Goal: Communication & Community: Answer question/provide support

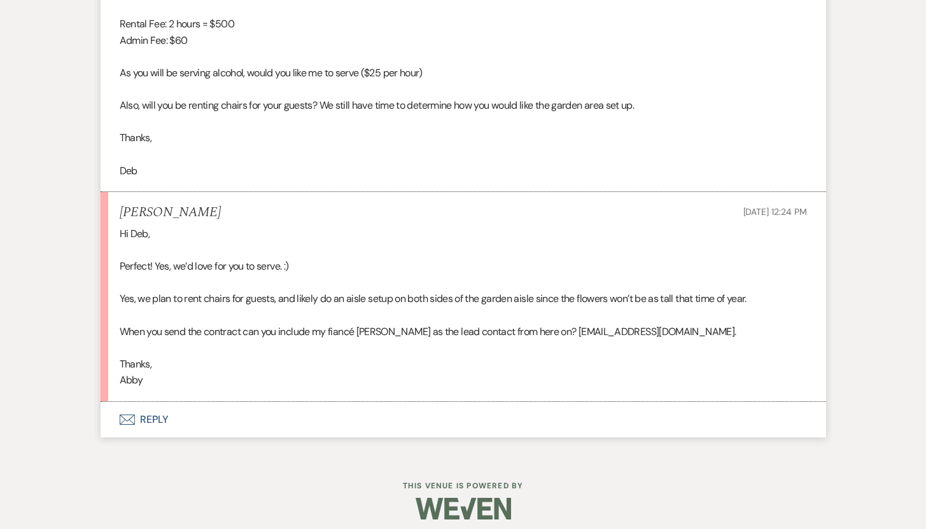
scroll to position [8271, 0]
click at [151, 419] on button "Envelope Reply" at bounding box center [464, 420] width 726 height 36
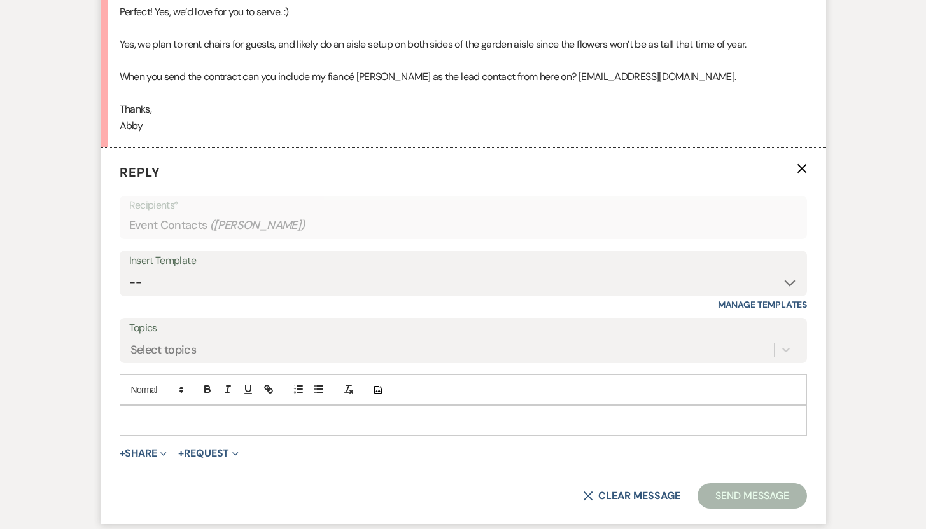
scroll to position [8581, 0]
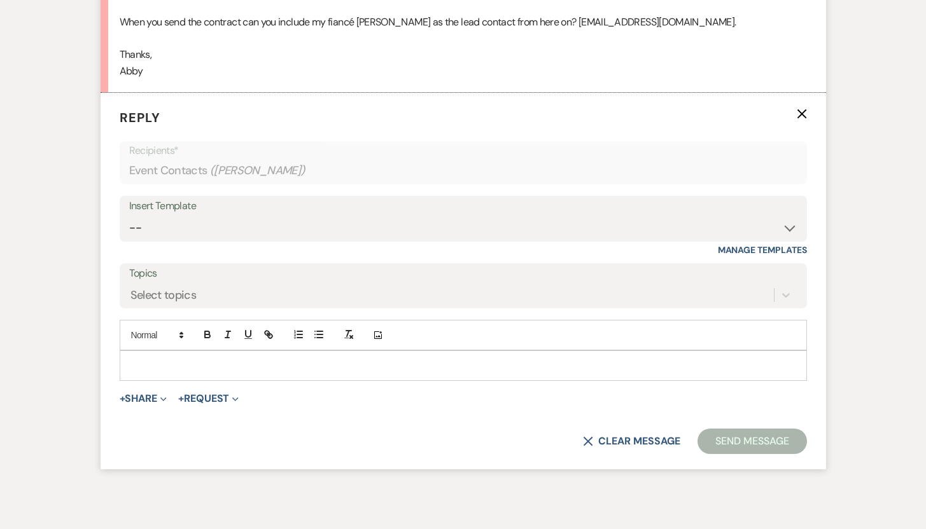
click at [565, 361] on p at bounding box center [463, 366] width 667 height 14
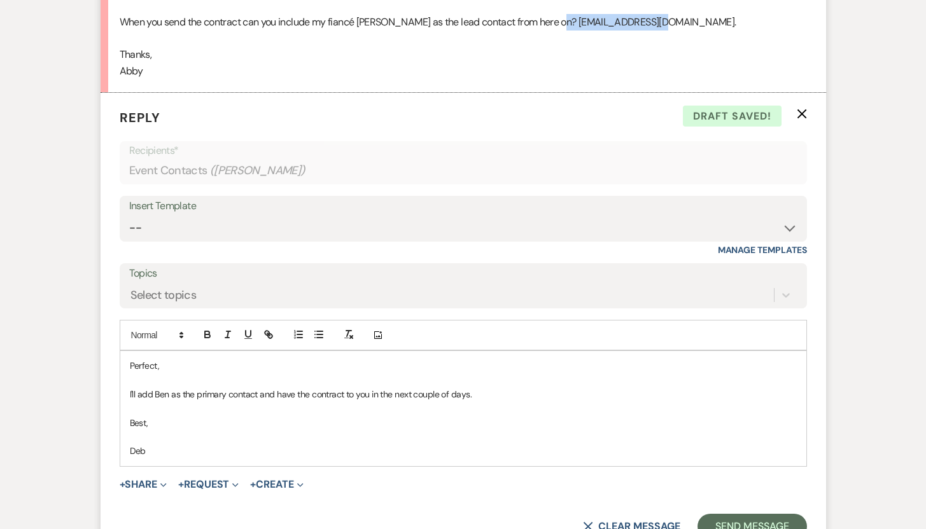
drag, startPoint x: 652, startPoint y: 22, endPoint x: 556, endPoint y: 22, distance: 96.7
click at [556, 22] on p "When you send the contract can you include my fiancé [PERSON_NAME] as the lead …" at bounding box center [463, 22] width 687 height 17
copy p "[EMAIL_ADDRESS][DOMAIN_NAME]"
click at [752, 521] on button "Send Message" at bounding box center [752, 526] width 109 height 25
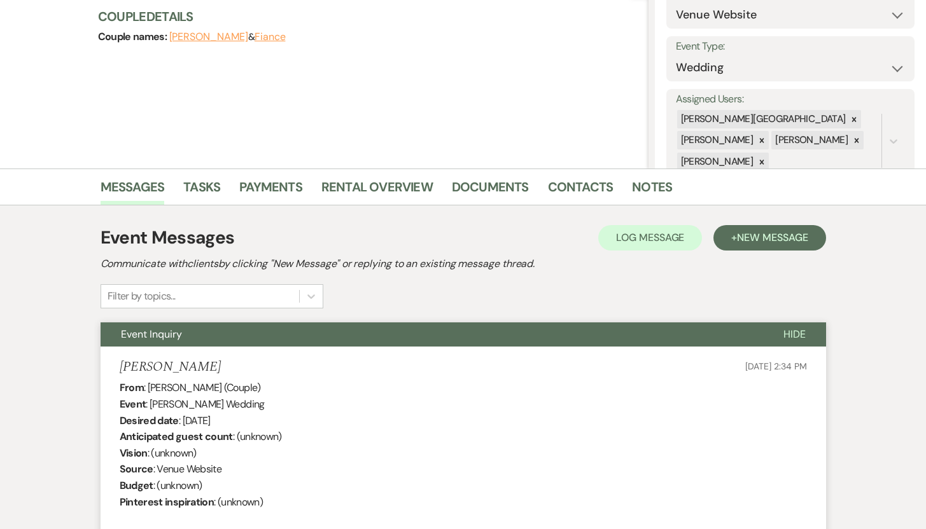
scroll to position [146, 0]
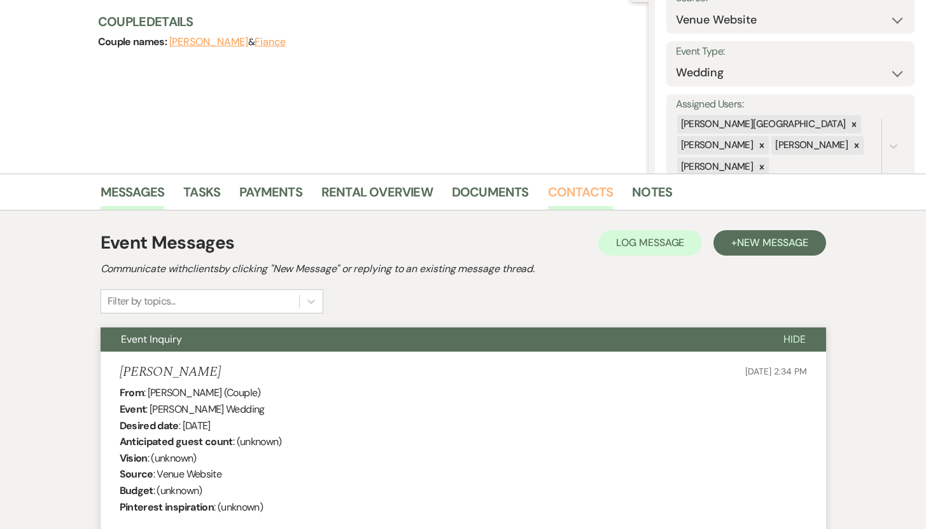
click at [556, 190] on link "Contacts" at bounding box center [581, 196] width 66 height 28
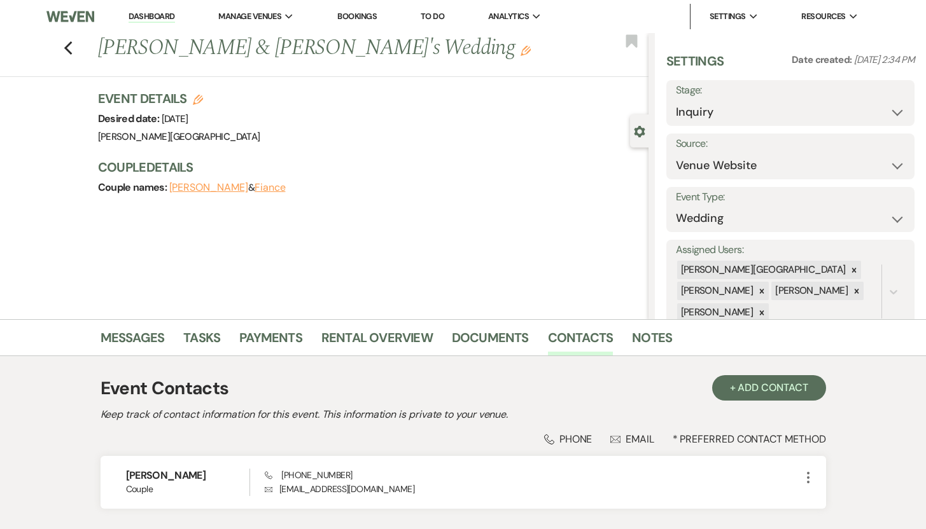
click at [262, 188] on button "Fiance" at bounding box center [270, 188] width 31 height 10
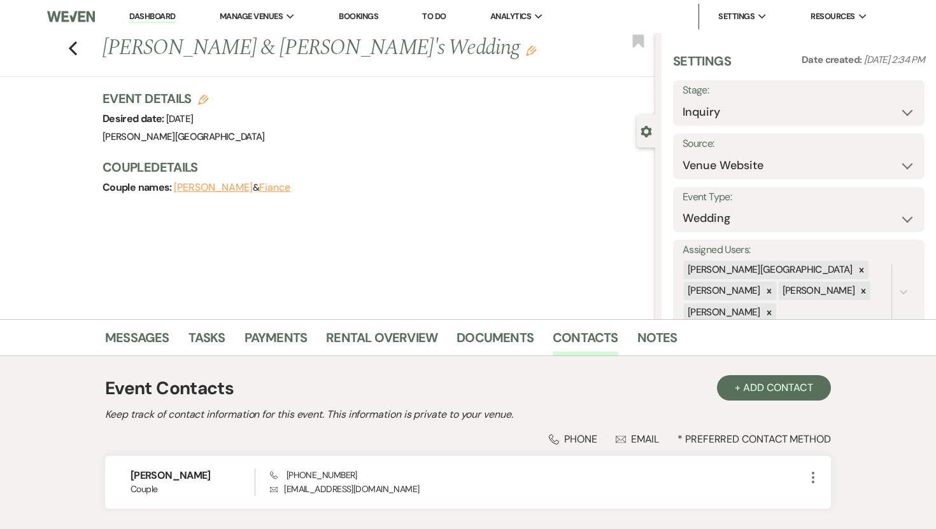
select select "1"
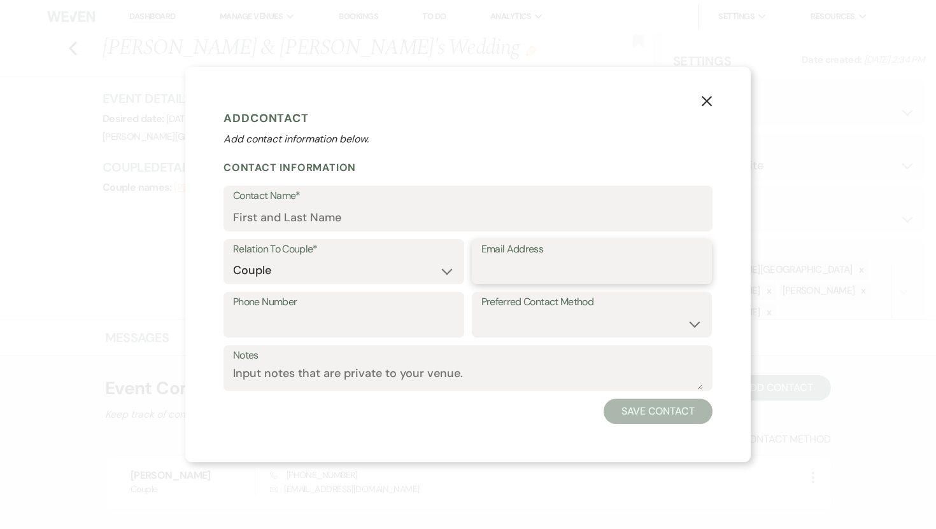
click at [510, 272] on input "Email Address" at bounding box center [591, 270] width 221 height 25
paste input "[EMAIL_ADDRESS][DOMAIN_NAME]"
type input "[EMAIL_ADDRESS][DOMAIN_NAME]"
click at [395, 213] on input "Contact Name*" at bounding box center [468, 218] width 470 height 25
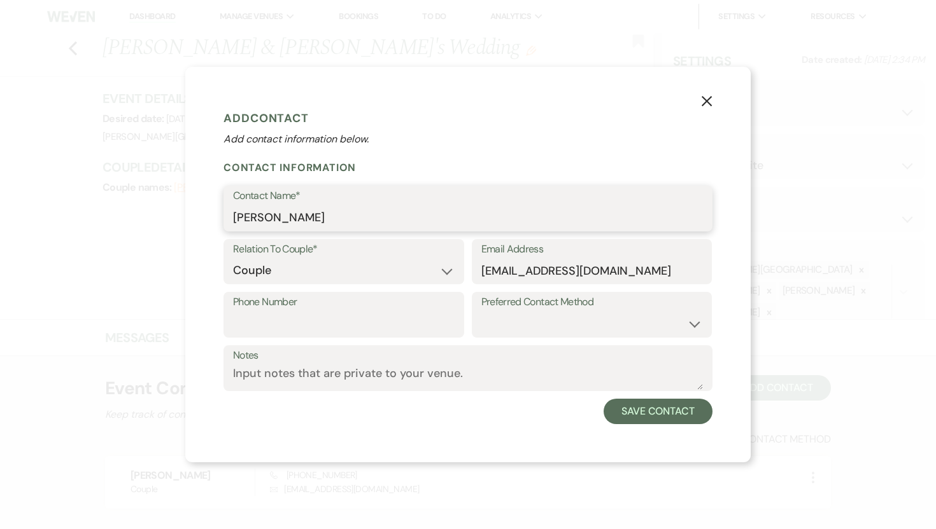
type input "[PERSON_NAME]"
click at [447, 269] on select "Couple Planner Parent of Couple Family Member Friend Other" at bounding box center [343, 270] width 221 height 25
click at [648, 413] on button "Save Contact" at bounding box center [657, 411] width 109 height 25
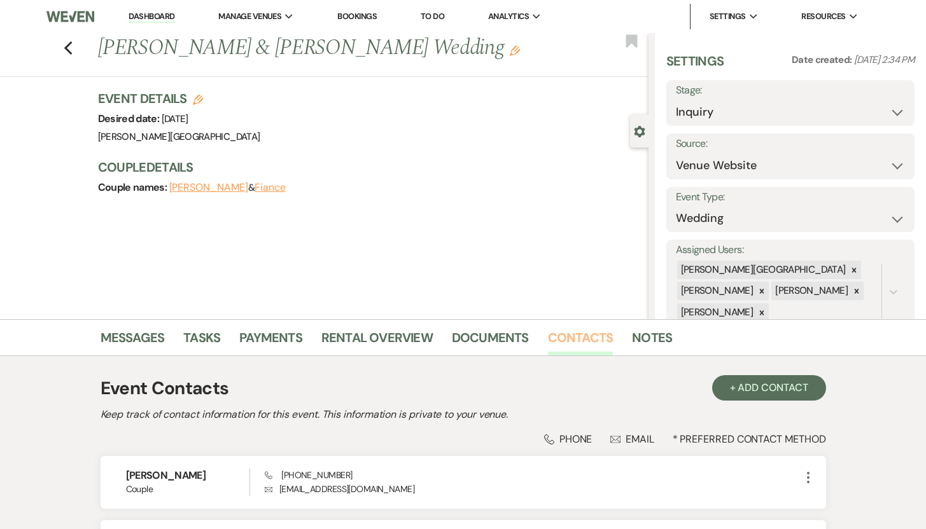
click at [576, 340] on link "Contacts" at bounding box center [581, 342] width 66 height 28
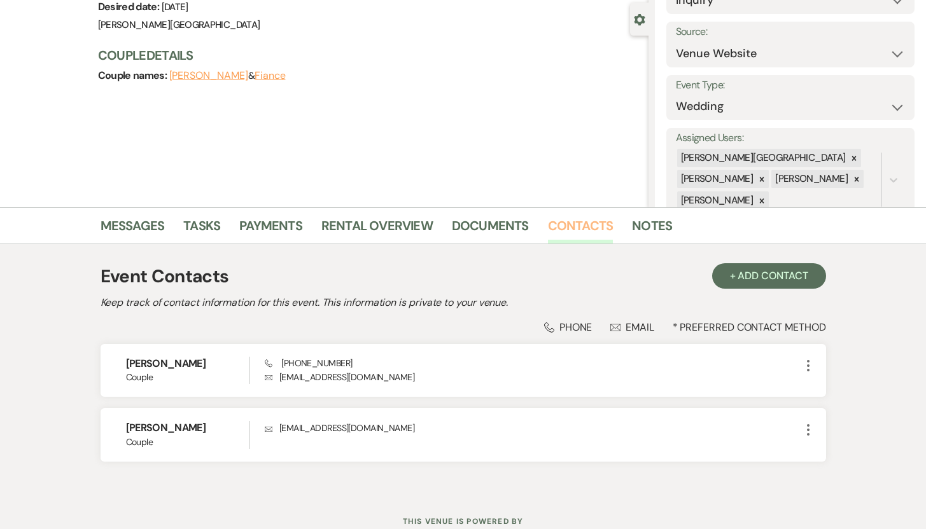
scroll to position [126, 0]
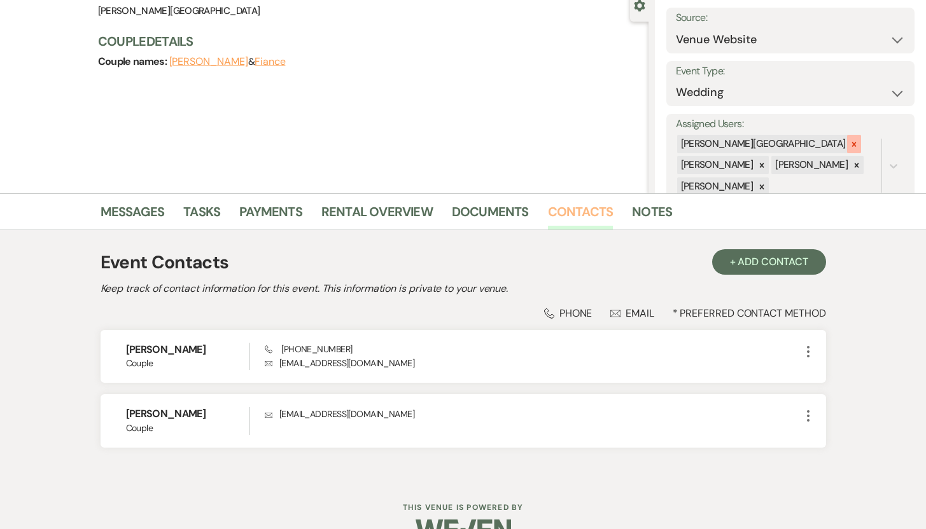
click at [852, 144] on icon at bounding box center [854, 144] width 4 height 4
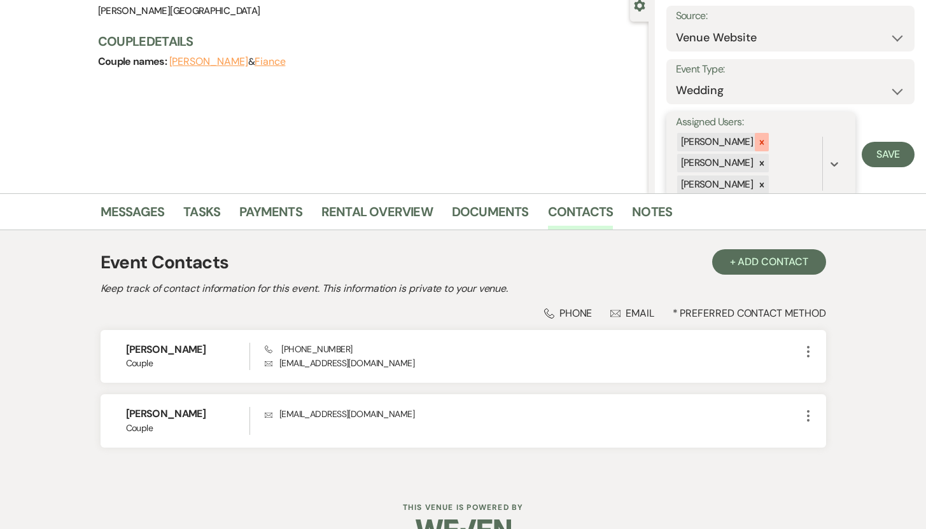
click at [760, 143] on icon at bounding box center [762, 142] width 4 height 4
click at [876, 143] on button "Save" at bounding box center [888, 144] width 53 height 25
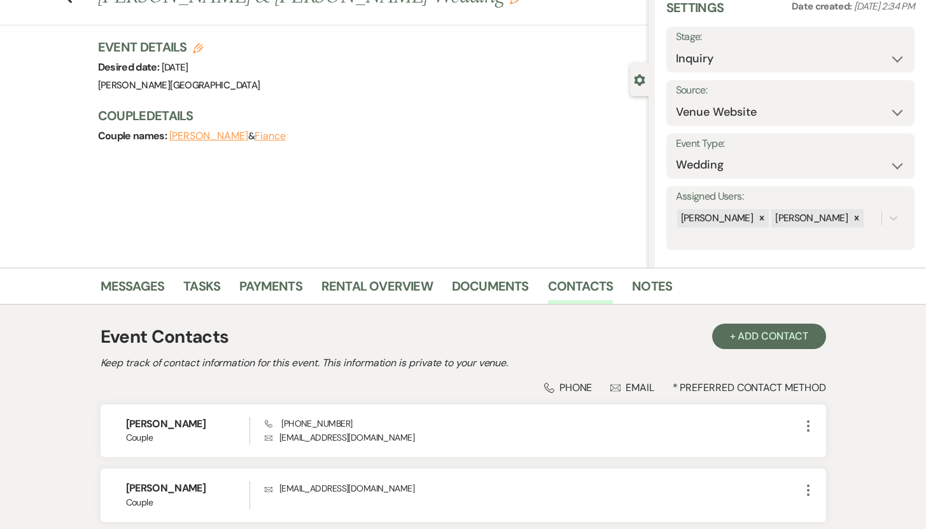
scroll to position [0, 0]
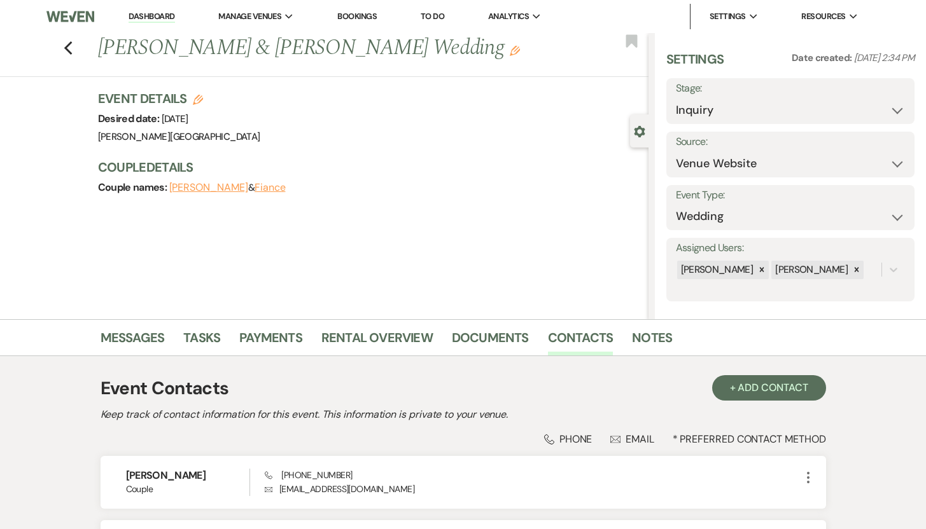
click at [203, 99] on use "button" at bounding box center [198, 100] width 10 height 10
select select "476"
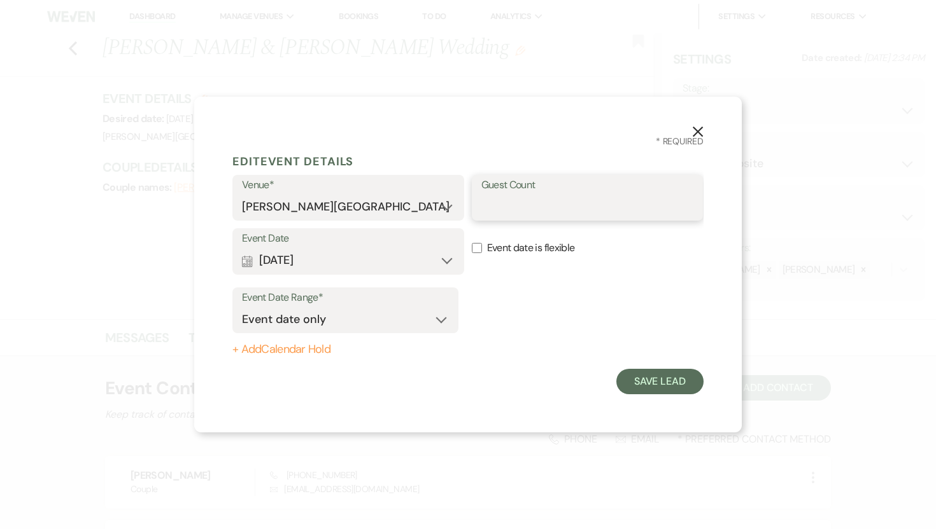
click at [519, 206] on input "Guest Count" at bounding box center [587, 207] width 213 height 25
type input "100"
click at [655, 382] on button "Save Lead" at bounding box center [659, 381] width 87 height 25
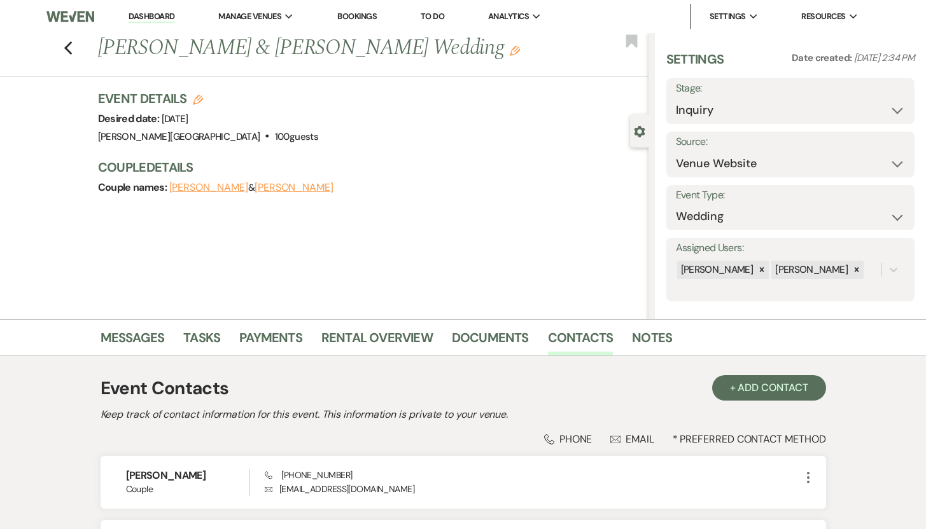
scroll to position [157, 0]
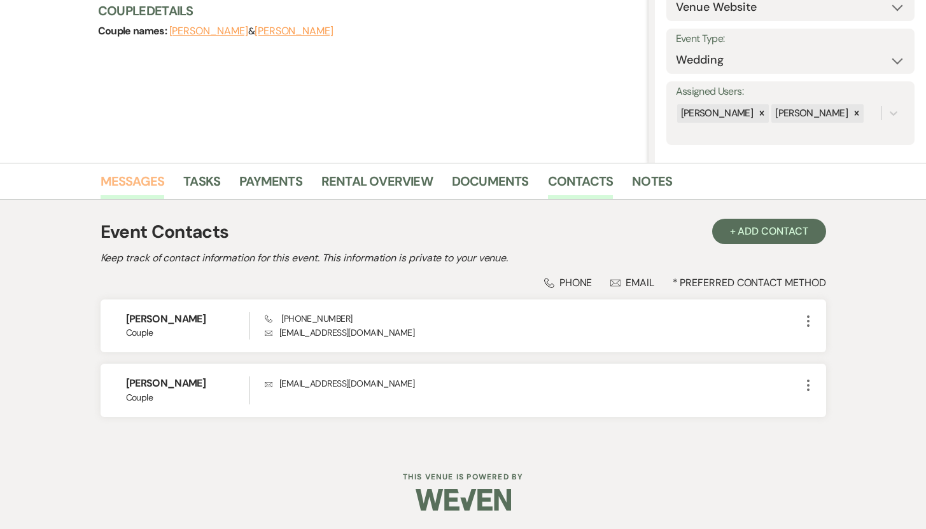
click at [138, 179] on link "Messages" at bounding box center [133, 185] width 64 height 28
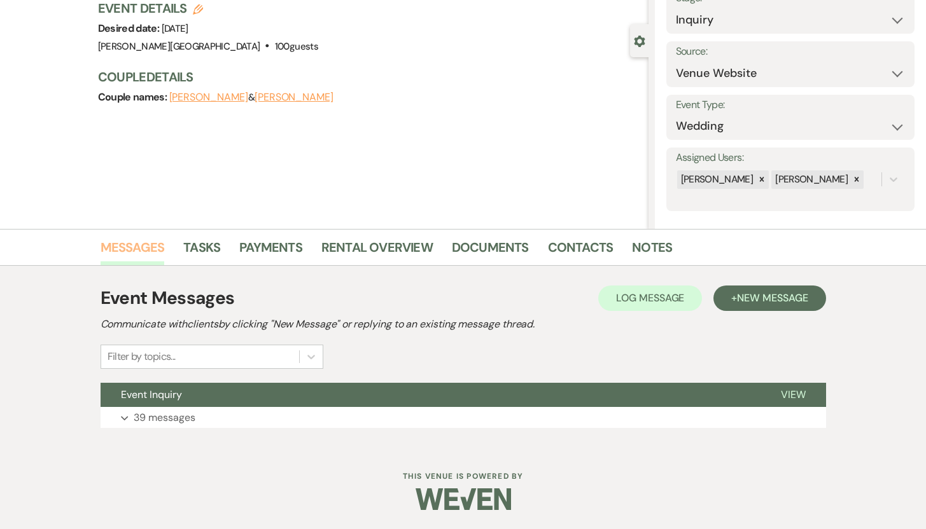
scroll to position [90, 0]
click at [176, 416] on p "39 messages" at bounding box center [165, 418] width 62 height 17
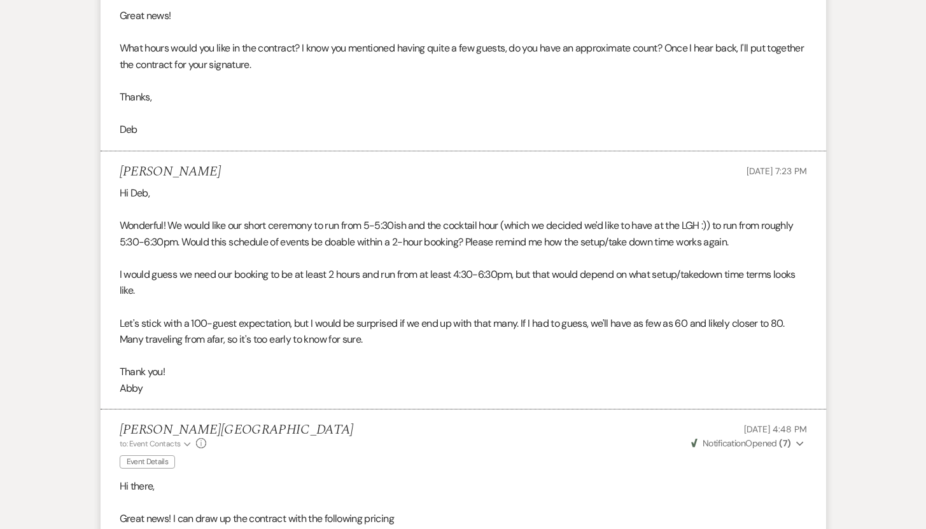
scroll to position [8453, 0]
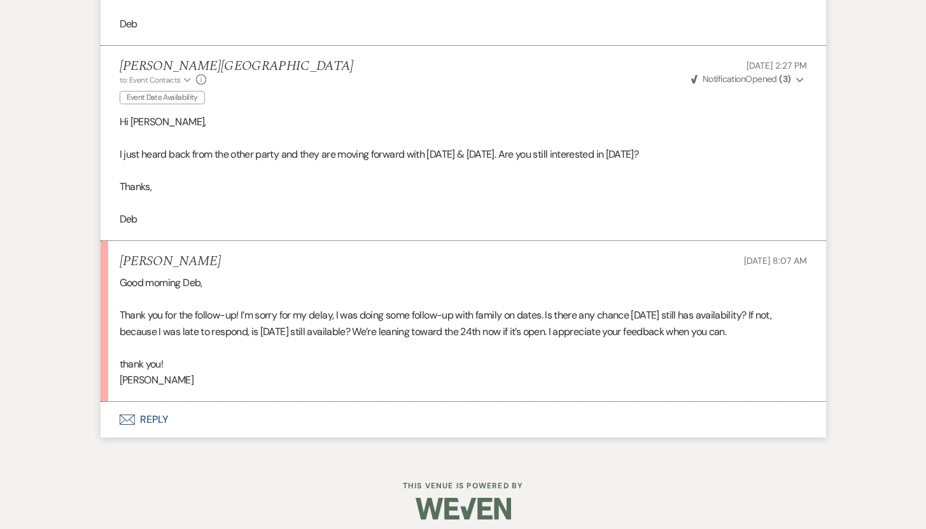
scroll to position [1403, 0]
click at [156, 417] on button "Envelope Reply" at bounding box center [464, 420] width 726 height 36
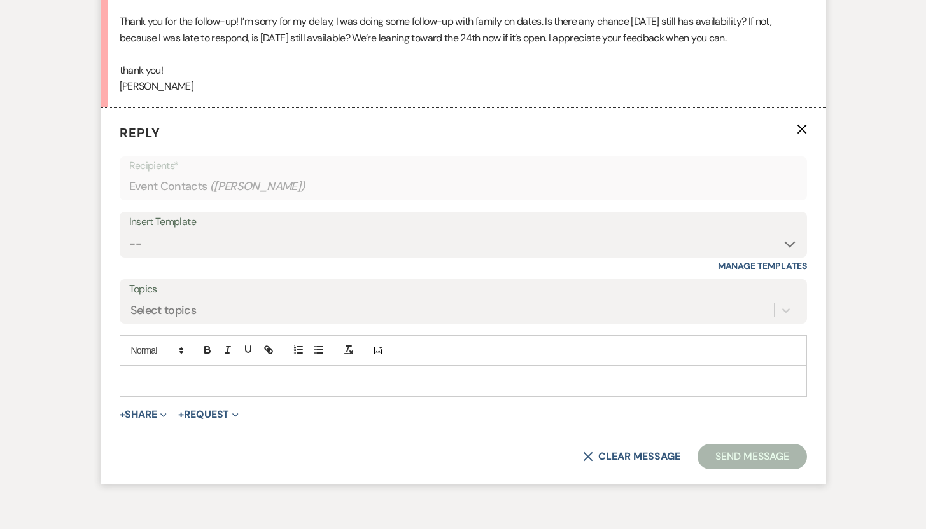
scroll to position [1730, 0]
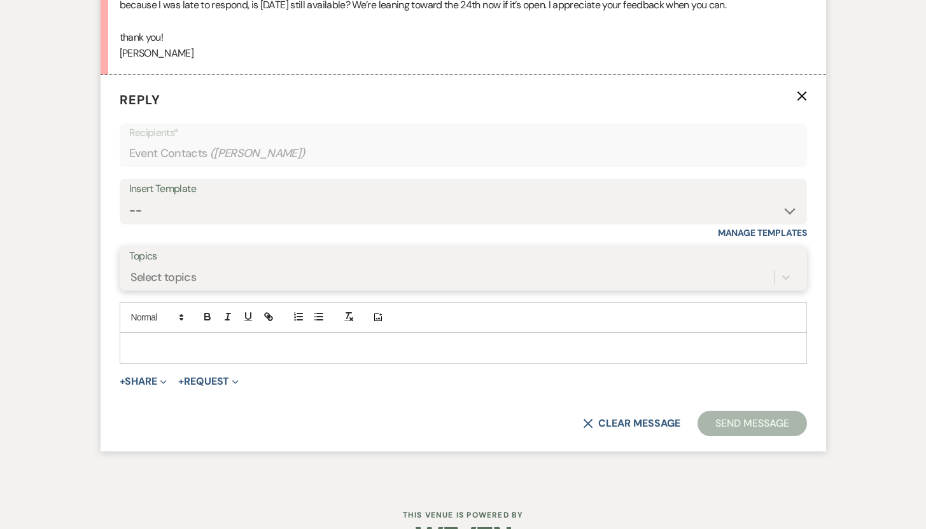
click at [475, 274] on div "Select topics" at bounding box center [451, 278] width 645 height 22
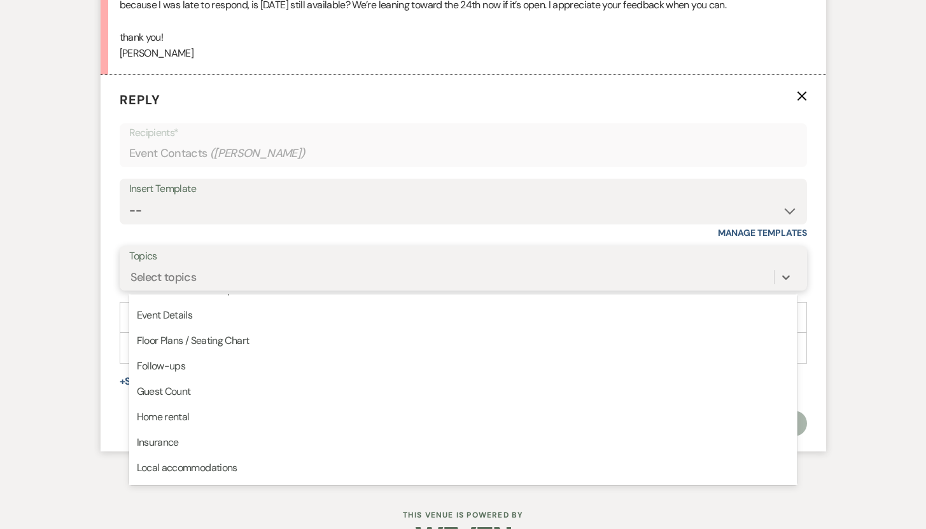
scroll to position [114, 0]
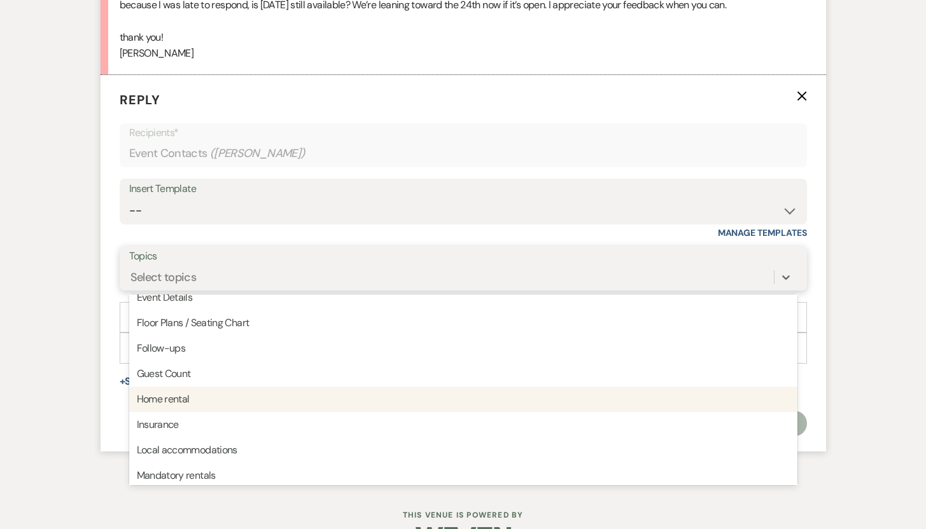
click at [194, 400] on div "Home rental" at bounding box center [463, 399] width 668 height 25
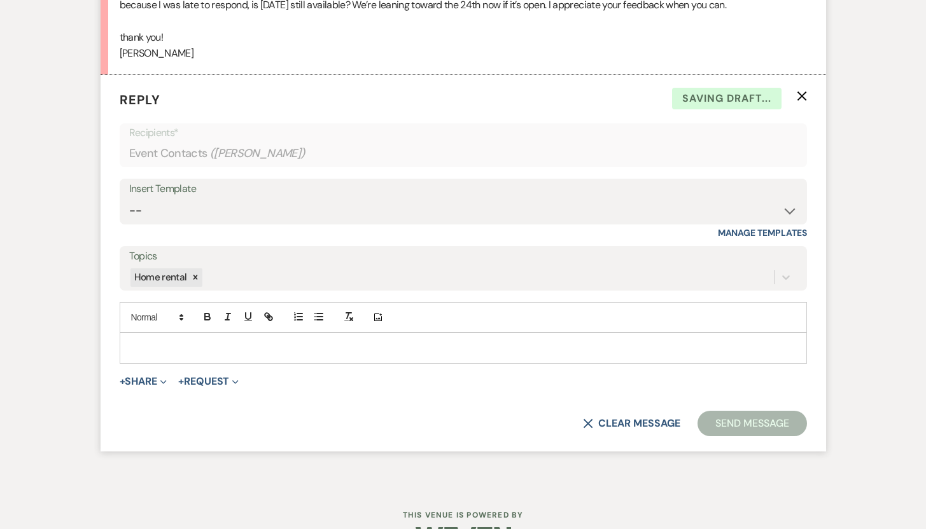
click at [193, 352] on p at bounding box center [463, 348] width 667 height 14
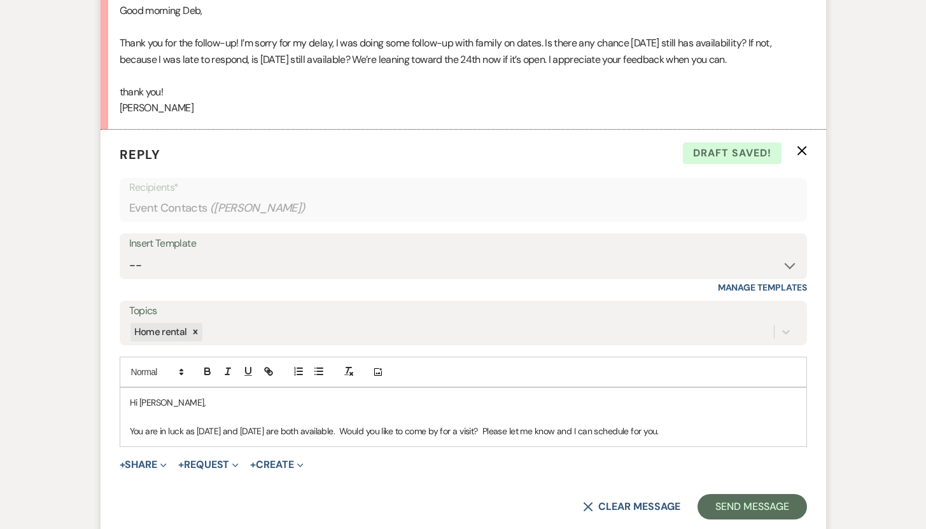
scroll to position [1797, 0]
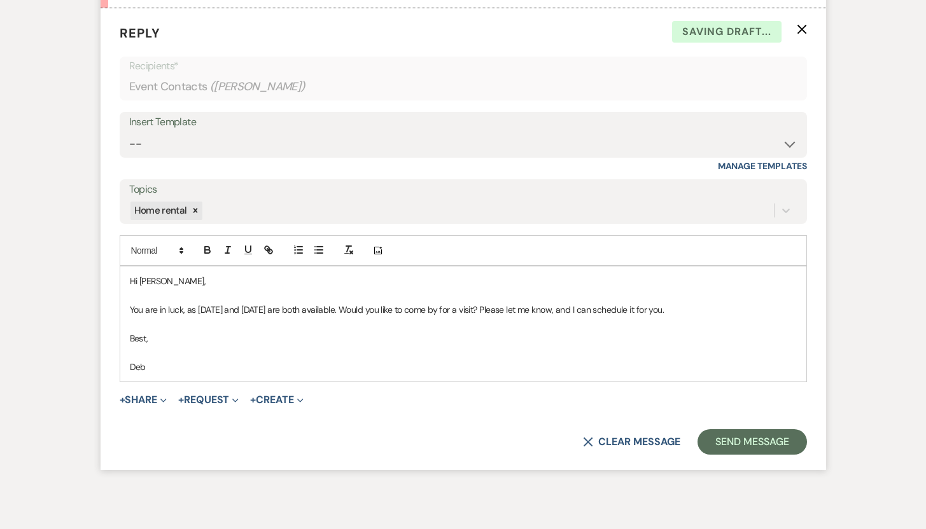
click at [674, 306] on p "You are in luck, as October 3 and 24 are both available. Would you like to come…" at bounding box center [463, 310] width 667 height 14
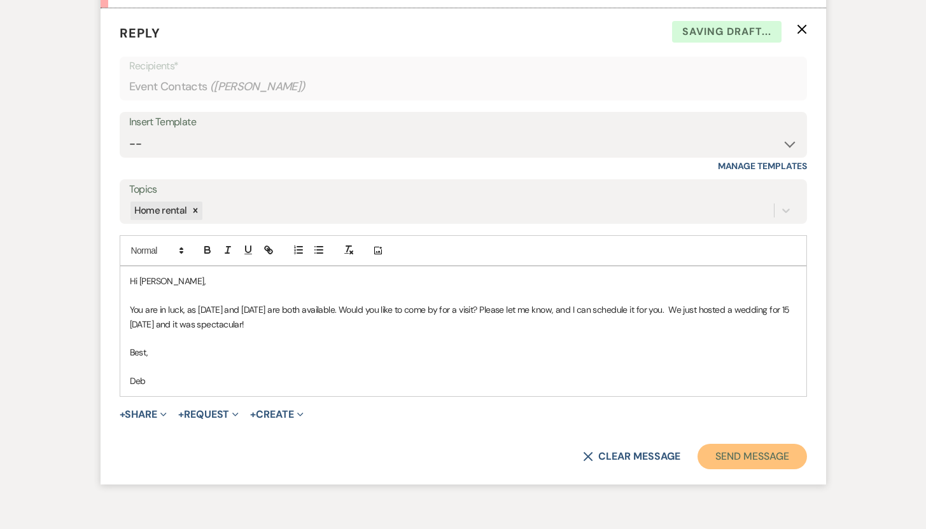
click at [763, 456] on button "Send Message" at bounding box center [752, 456] width 109 height 25
